Goal: Task Accomplishment & Management: Manage account settings

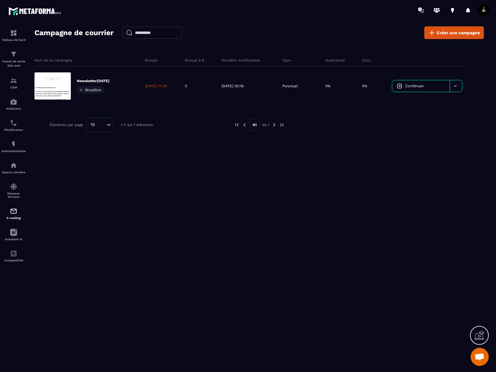
scroll to position [242, 0]
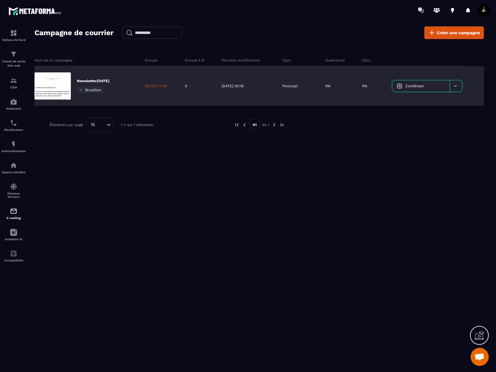
click at [409, 85] on span "Continuer" at bounding box center [415, 86] width 19 height 5
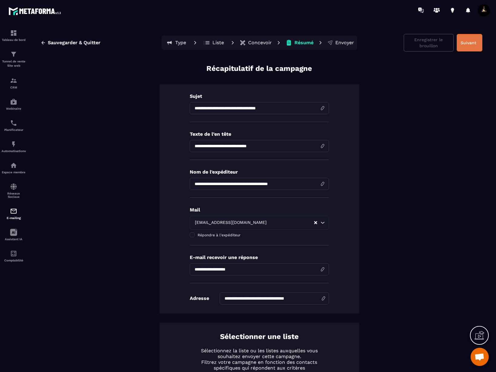
click at [473, 46] on button "Suivant" at bounding box center [470, 43] width 26 height 18
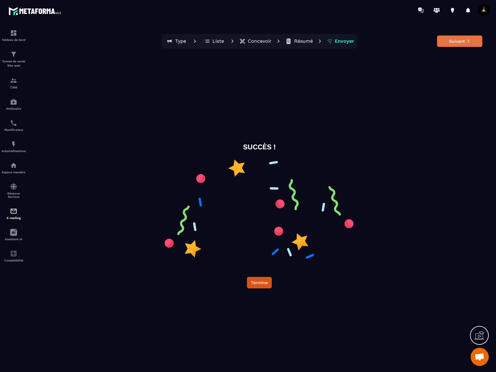
click at [462, 44] on button "Suivant" at bounding box center [459, 41] width 45 height 12
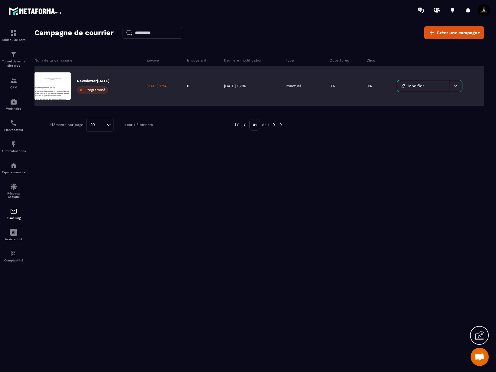
click at [428, 87] on link "Modifier" at bounding box center [423, 86] width 53 height 12
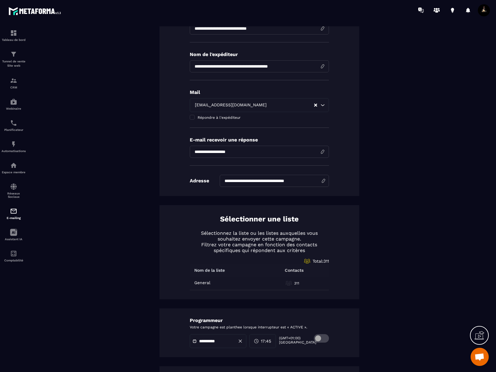
scroll to position [178, 0]
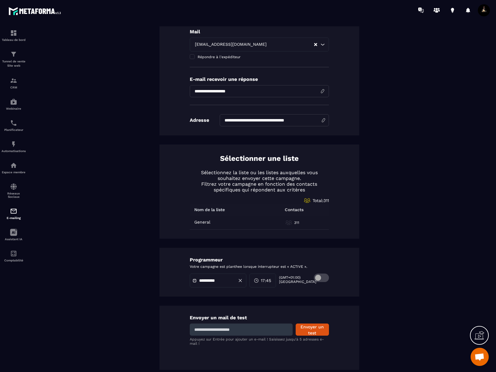
click at [271, 279] on span "17:45" at bounding box center [266, 280] width 10 height 6
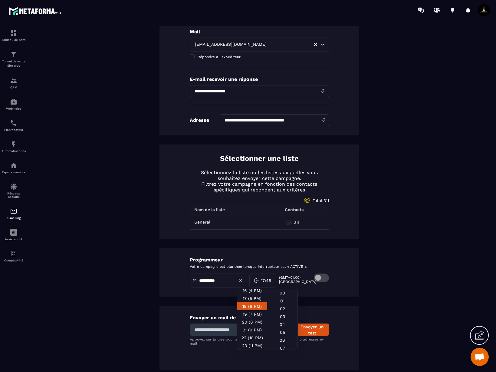
click at [255, 306] on div "18 (6 PM)" at bounding box center [252, 306] width 30 height 8
click at [281, 307] on div "10" at bounding box center [282, 306] width 30 height 8
click at [375, 308] on div "**********" at bounding box center [259, 128] width 447 height 484
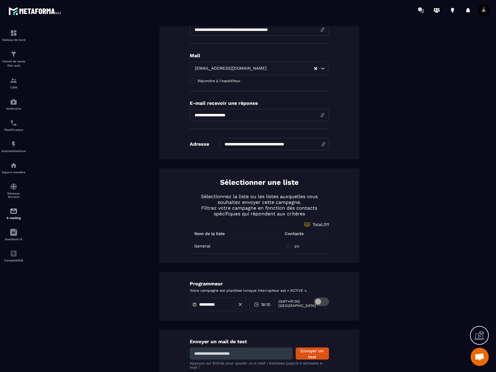
scroll to position [178, 0]
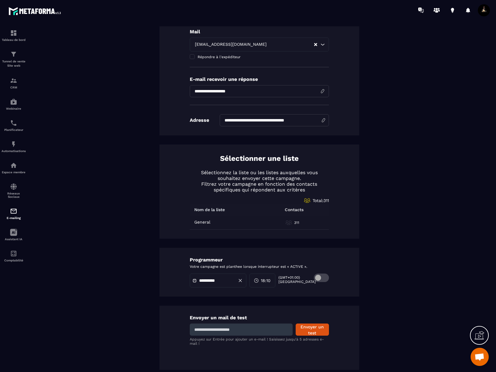
click at [235, 328] on input at bounding box center [241, 329] width 103 height 12
type input "**********"
click at [313, 329] on button "Envoyer un test" at bounding box center [312, 329] width 33 height 12
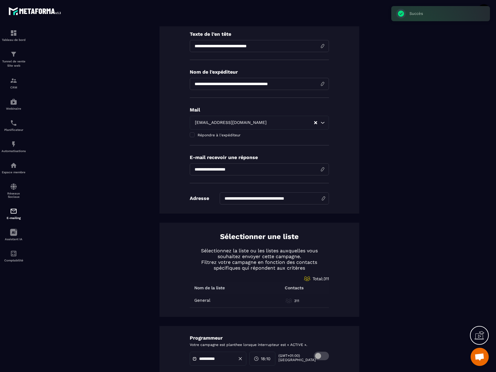
scroll to position [0, 0]
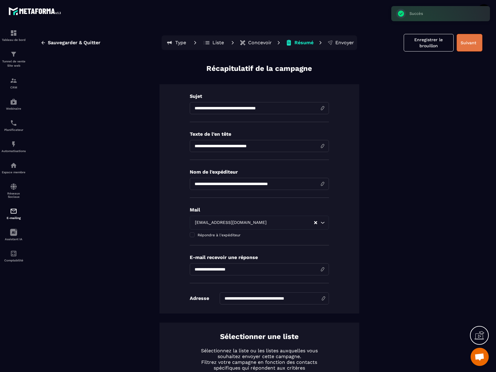
click at [464, 44] on button "Suivant" at bounding box center [470, 43] width 26 height 18
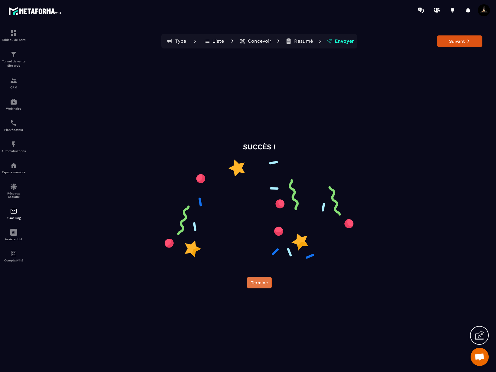
click at [256, 282] on button "Termine" at bounding box center [259, 283] width 25 height 12
